Goal: Go to known website: Access a specific website the user already knows

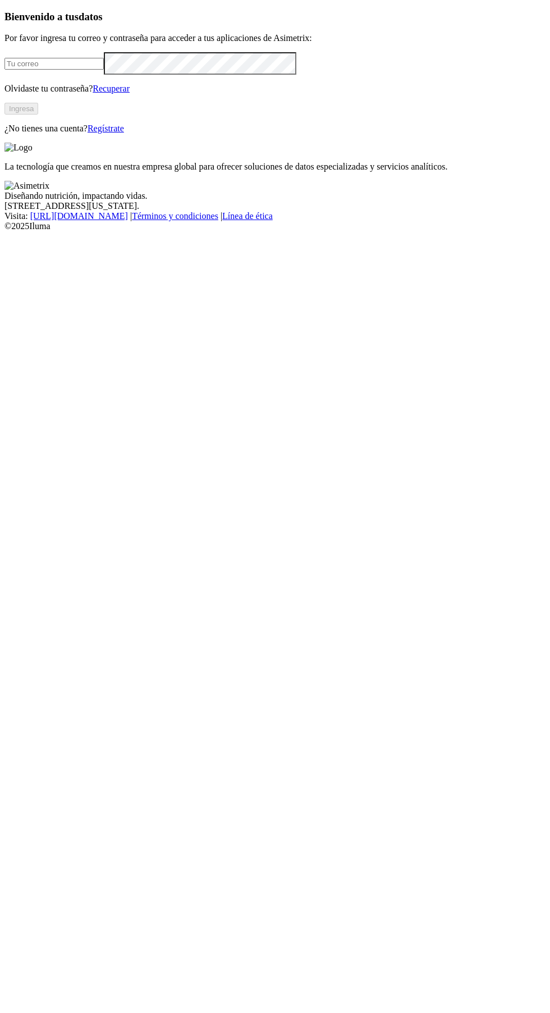
click at [81, 70] on input "email" at bounding box center [53, 64] width 99 height 12
type input "[EMAIL_ADDRESS][DOMAIN_NAME]"
click input "submit" at bounding box center [0, 0] width 0 height 0
